Goal: Information Seeking & Learning: Learn about a topic

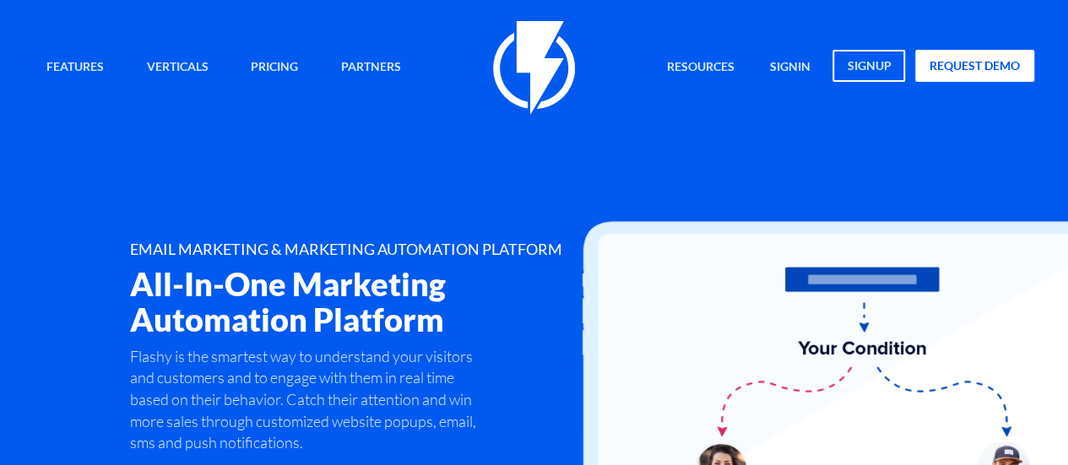
click at [143, 180] on div "Features Marketing Automation Convert, Enagage And Retain Your Customers Email …" at bounding box center [534, 271] width 1026 height 500
click at [155, 204] on div "Features Marketing Automation Convert, Enagage And Retain Your Customers Email …" at bounding box center [534, 271] width 1026 height 500
click at [792, 58] on link "signin" at bounding box center [790, 68] width 66 height 36
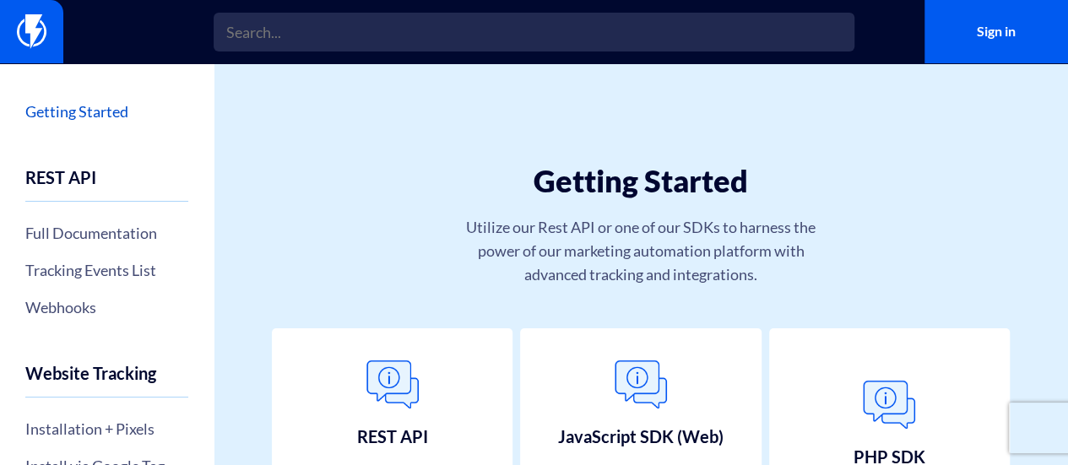
click at [118, 118] on link "Getting Started" at bounding box center [106, 111] width 163 height 29
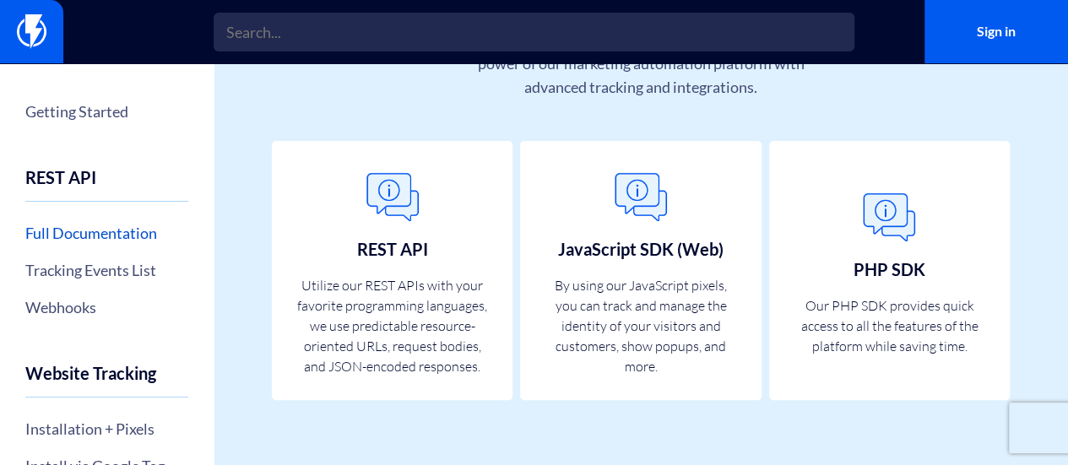
click at [100, 240] on link "Full Documentation" at bounding box center [106, 233] width 163 height 29
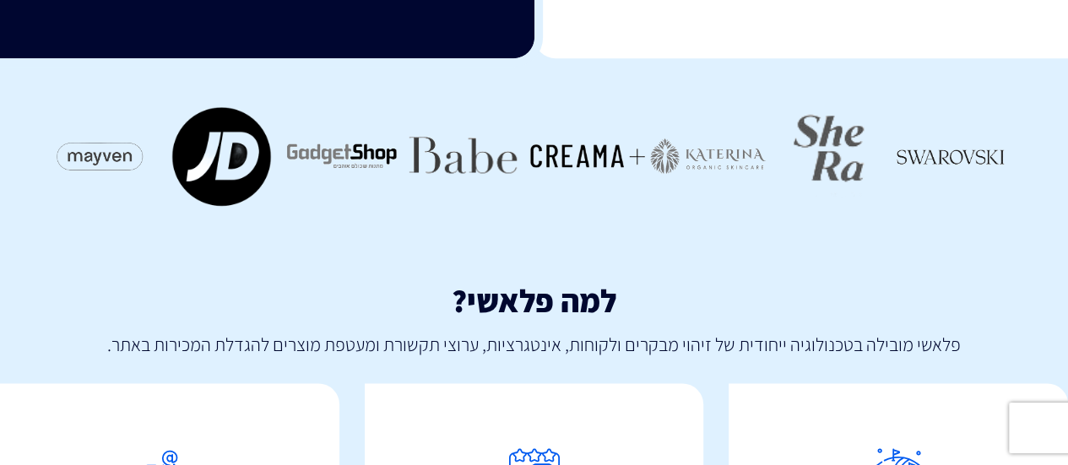
scroll to position [1048, 0]
